Goal: Navigation & Orientation: Find specific page/section

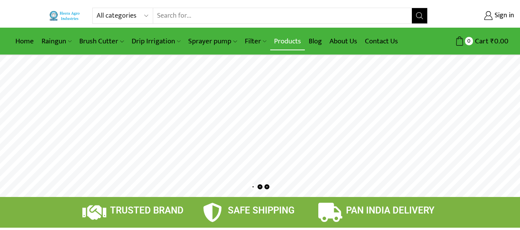
click at [290, 38] on link "Products" at bounding box center [287, 41] width 35 height 18
